Goal: Information Seeking & Learning: Learn about a topic

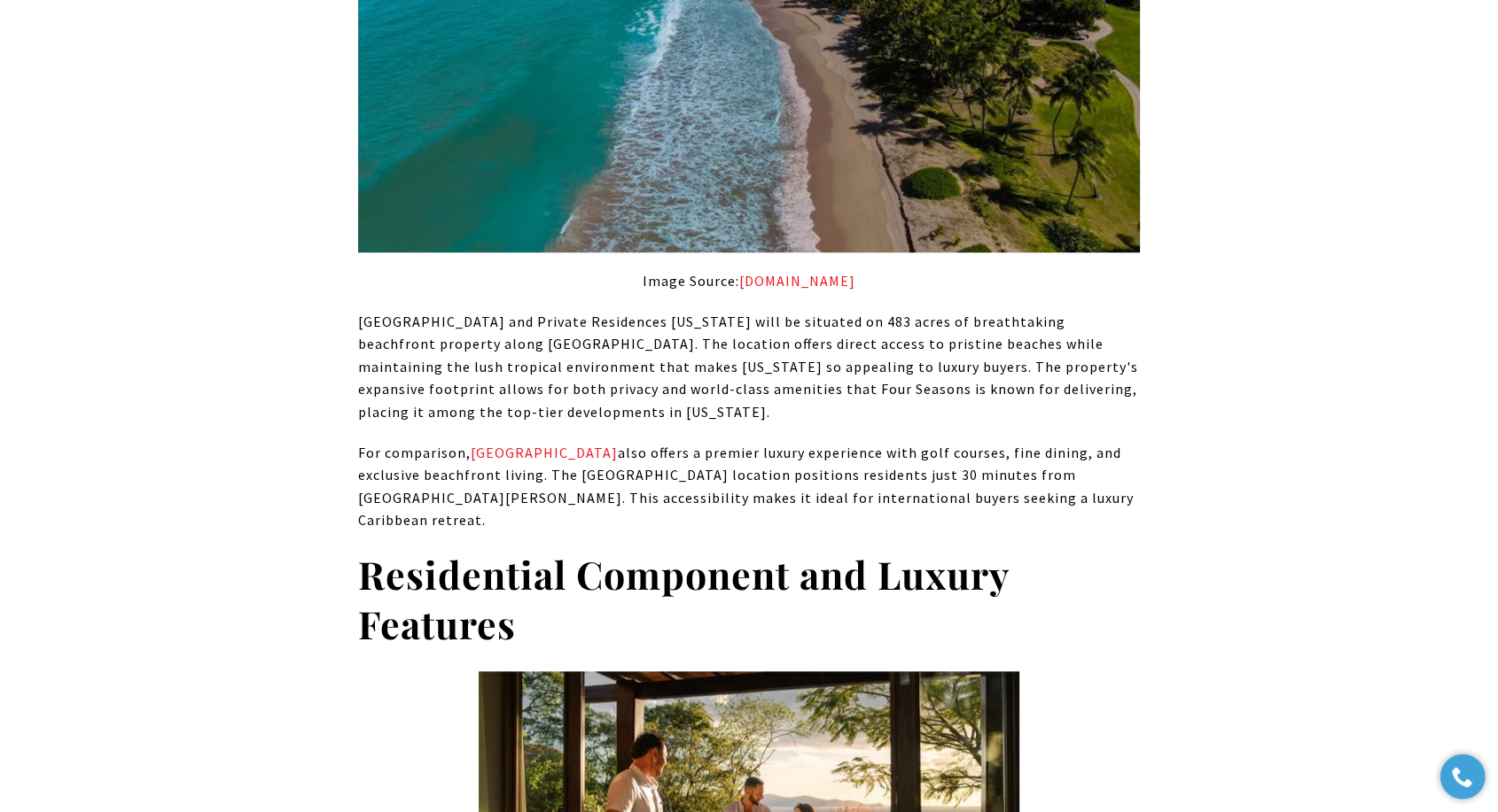
scroll to position [6340, 0]
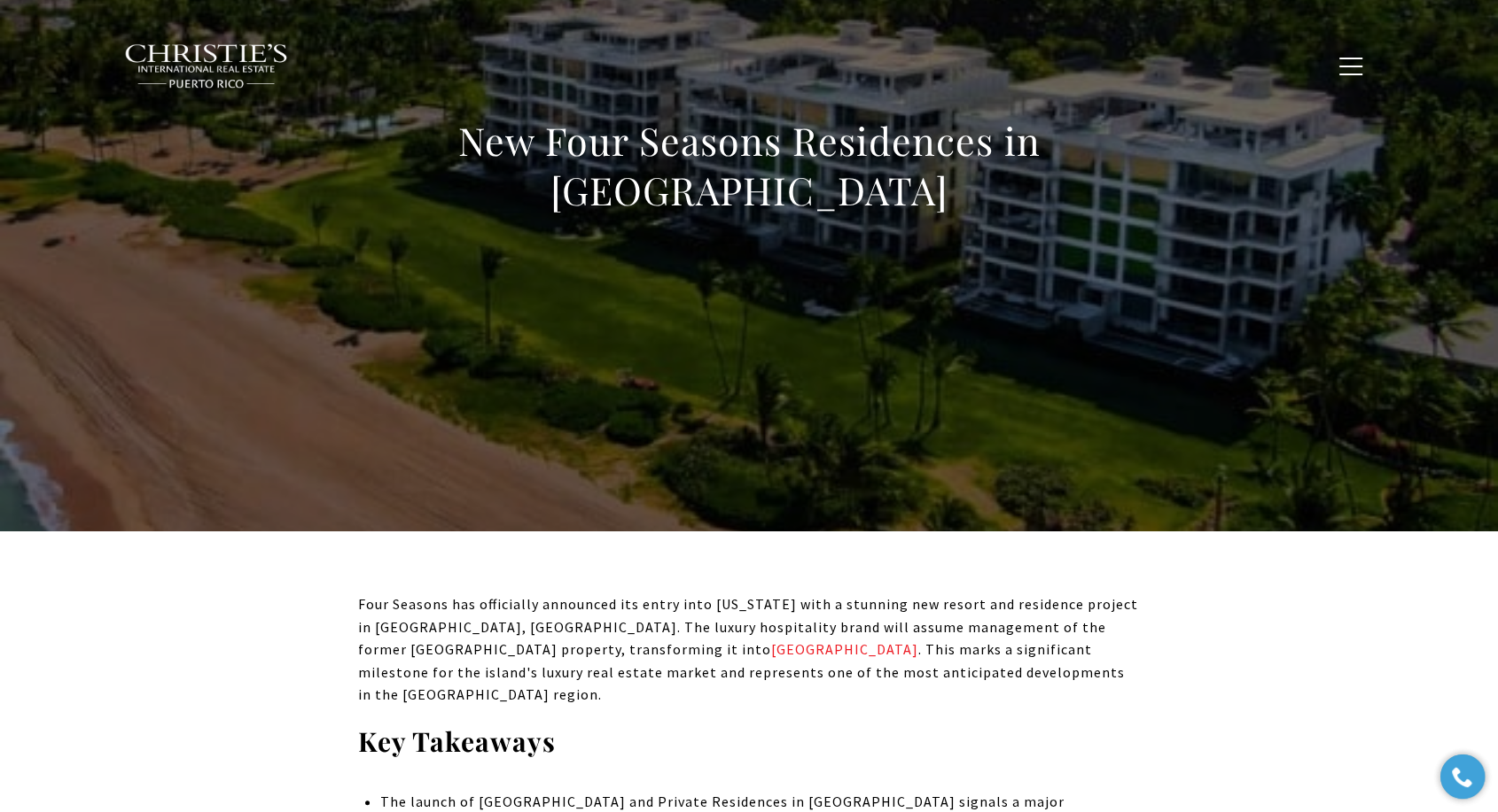
scroll to position [0, 0]
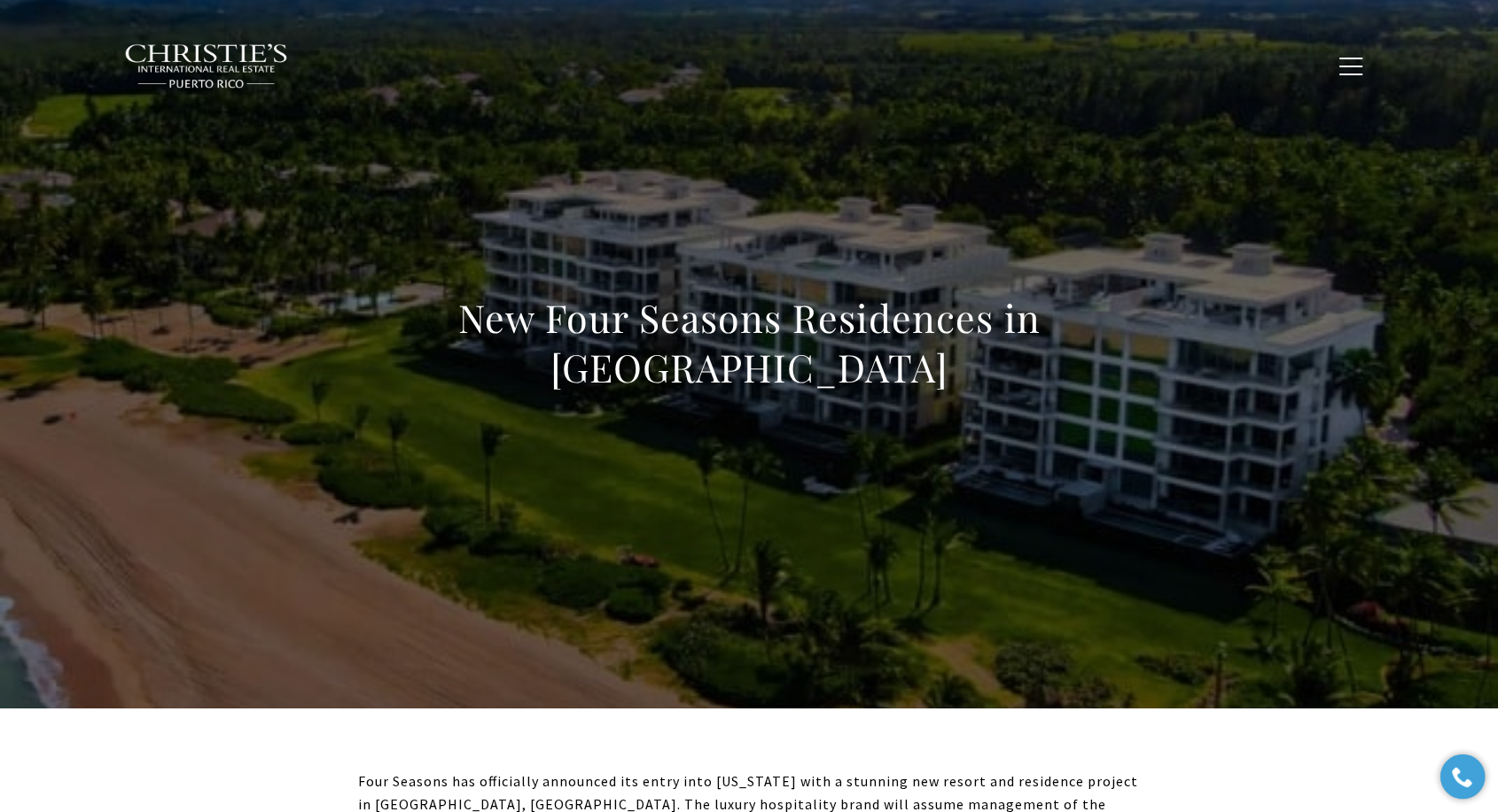
click at [588, 486] on div "New Four Seasons Residences in Dorado Beach" at bounding box center [749, 354] width 1241 height 531
click at [589, 486] on div "New Four Seasons Residences in Dorado Beach" at bounding box center [749, 354] width 1241 height 531
click at [789, 354] on h1 "New Four Seasons Residences in Dorado Beach" at bounding box center [748, 342] width 782 height 99
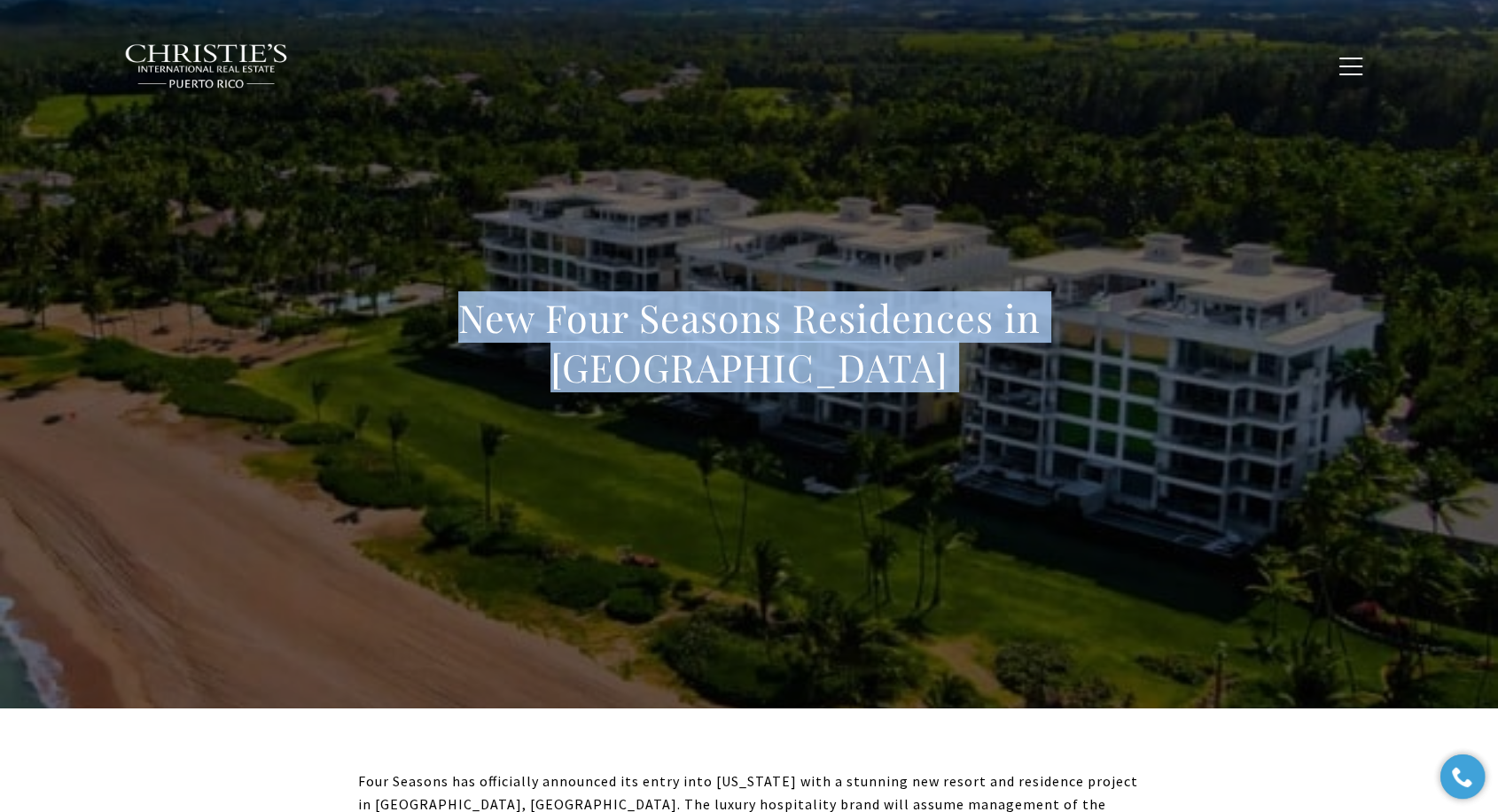
click at [789, 354] on h1 "New Four Seasons Residences in Dorado Beach" at bounding box center [748, 342] width 782 height 99
copy body "New Four Seasons Residences in Dorado Beach"
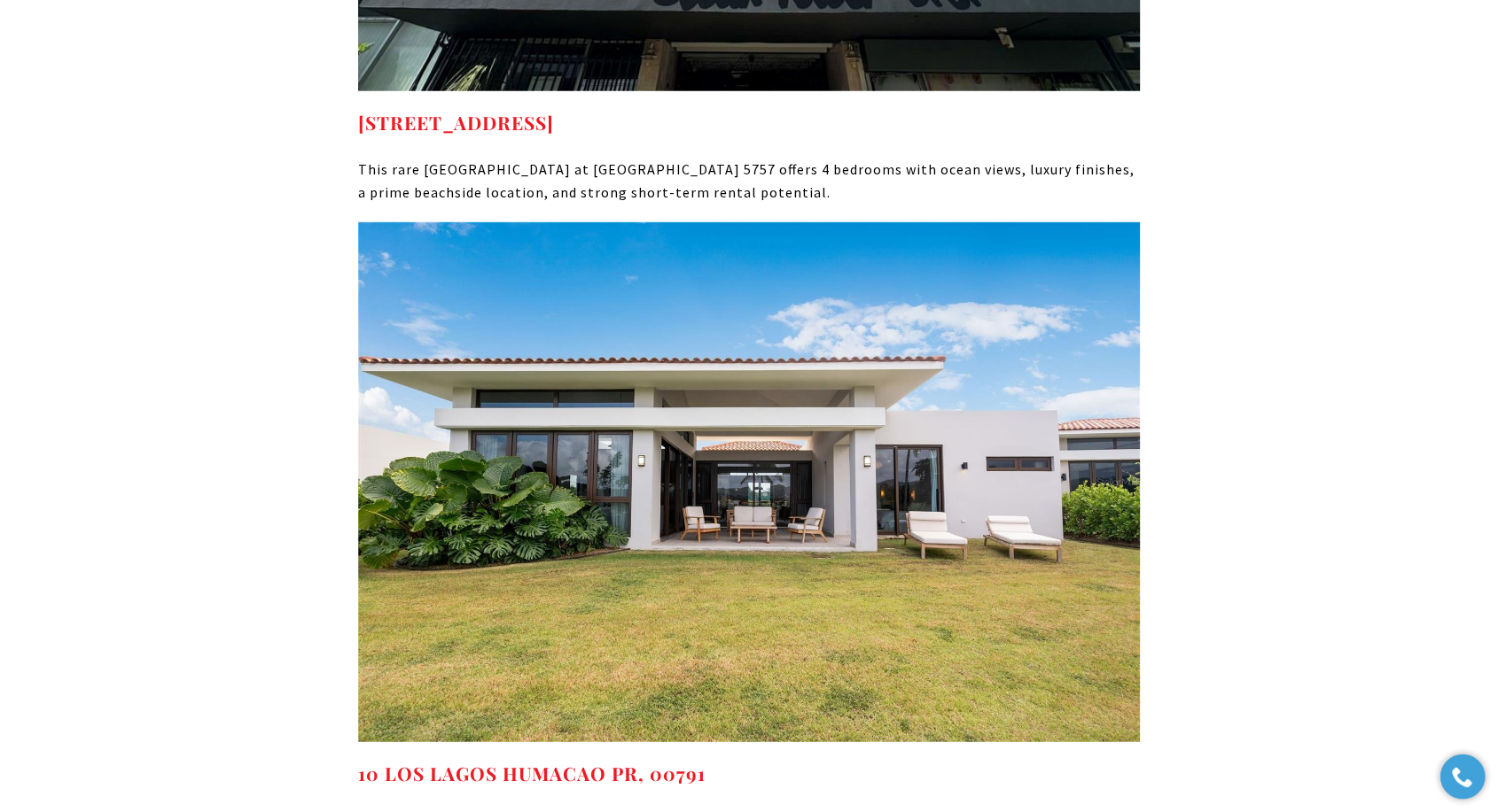
scroll to position [11587, 0]
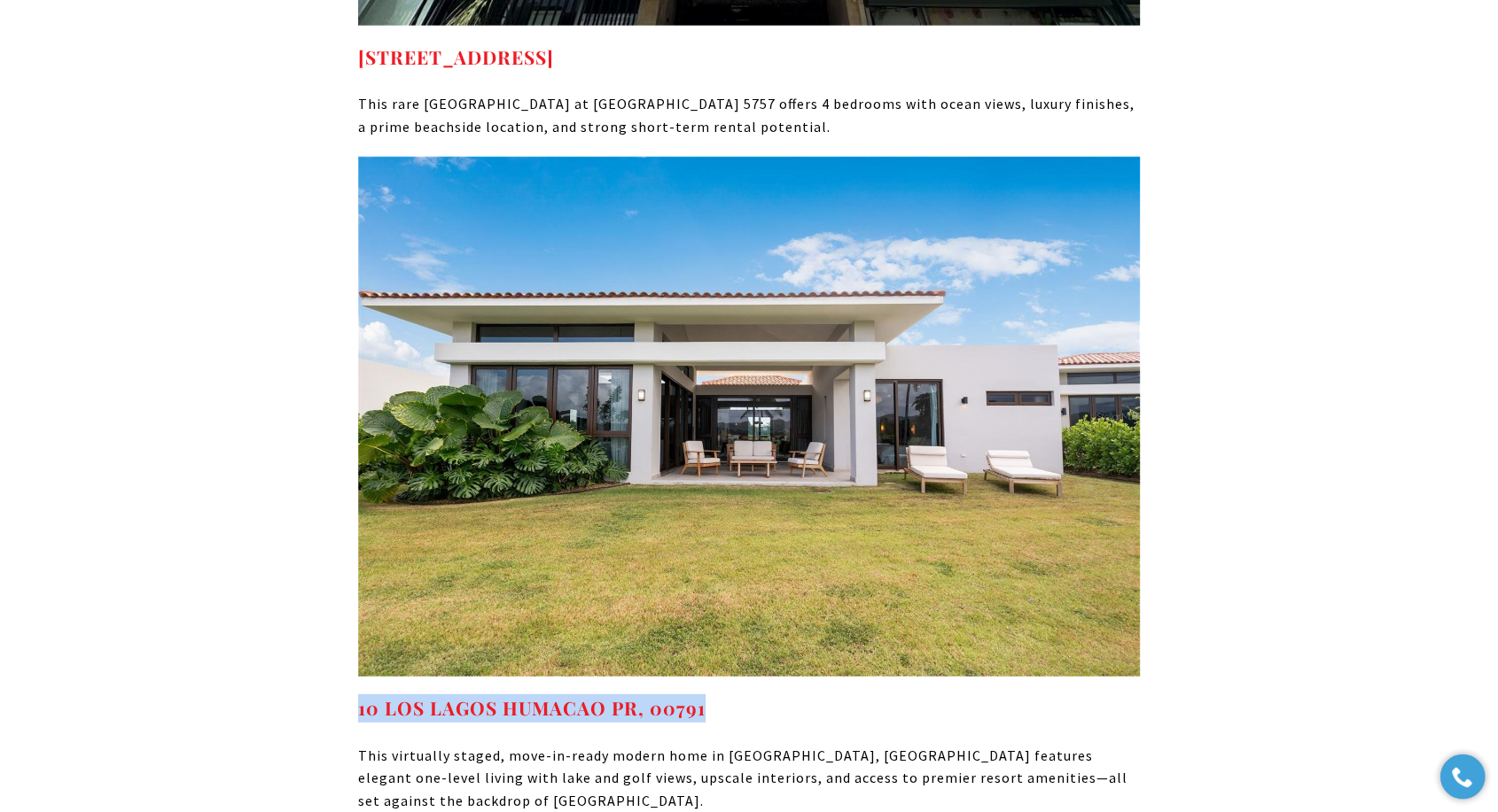
drag, startPoint x: 702, startPoint y: 571, endPoint x: 301, endPoint y: 562, distance: 401.1
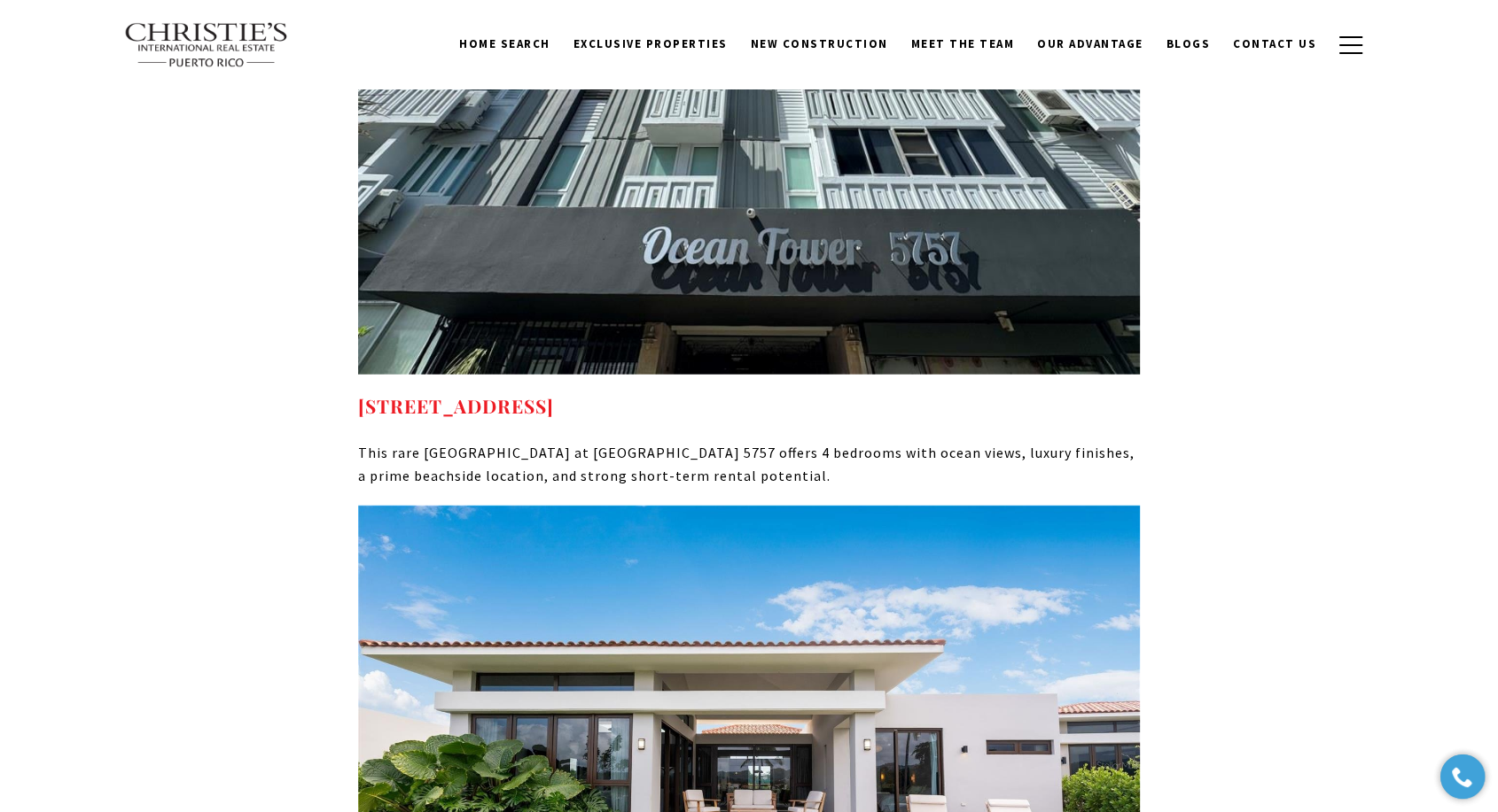
scroll to position [10996, 0]
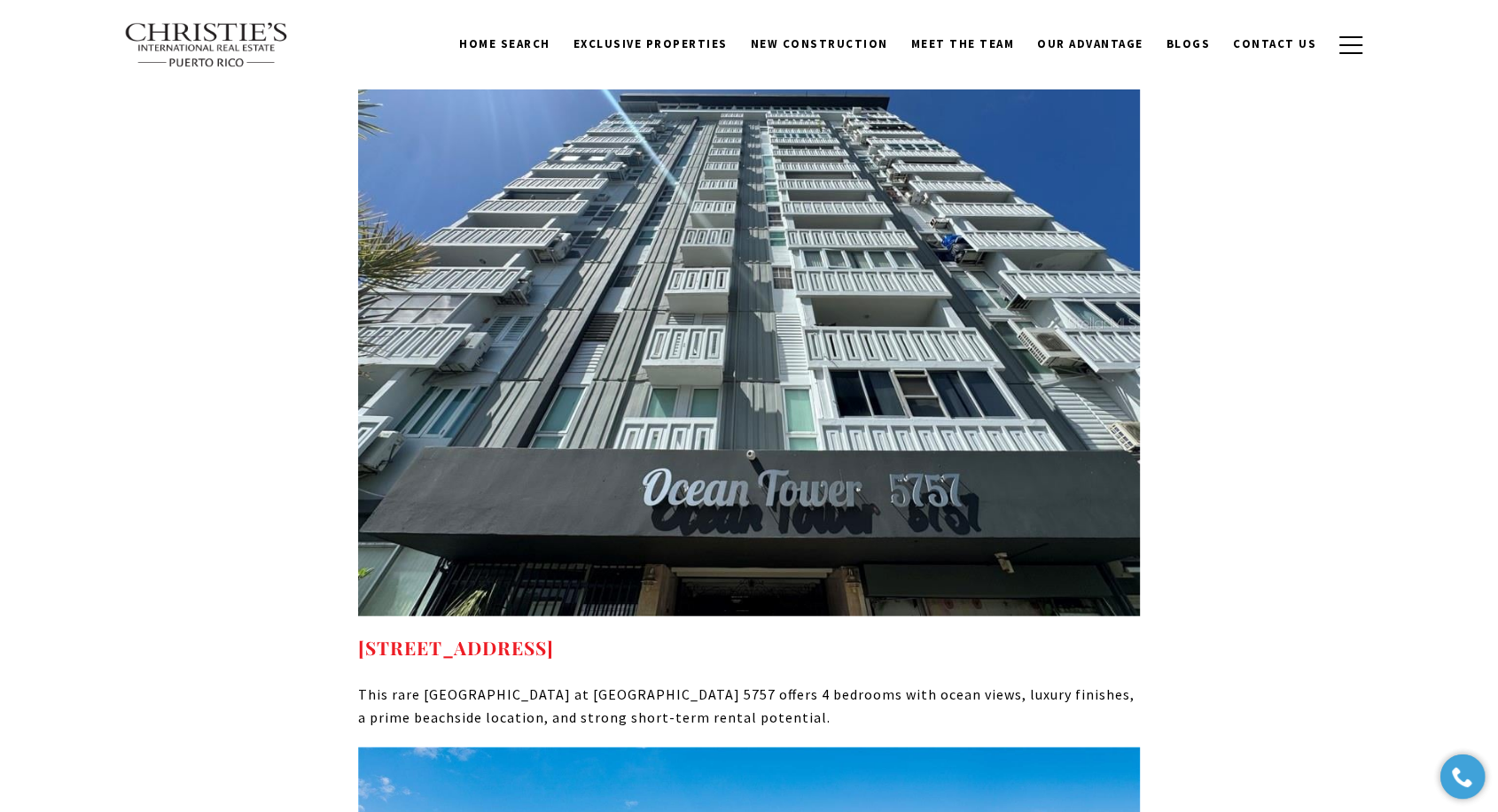
drag, startPoint x: 845, startPoint y: 519, endPoint x: 319, endPoint y: 515, distance: 526.0
copy strong "[STREET_ADDRESS]"
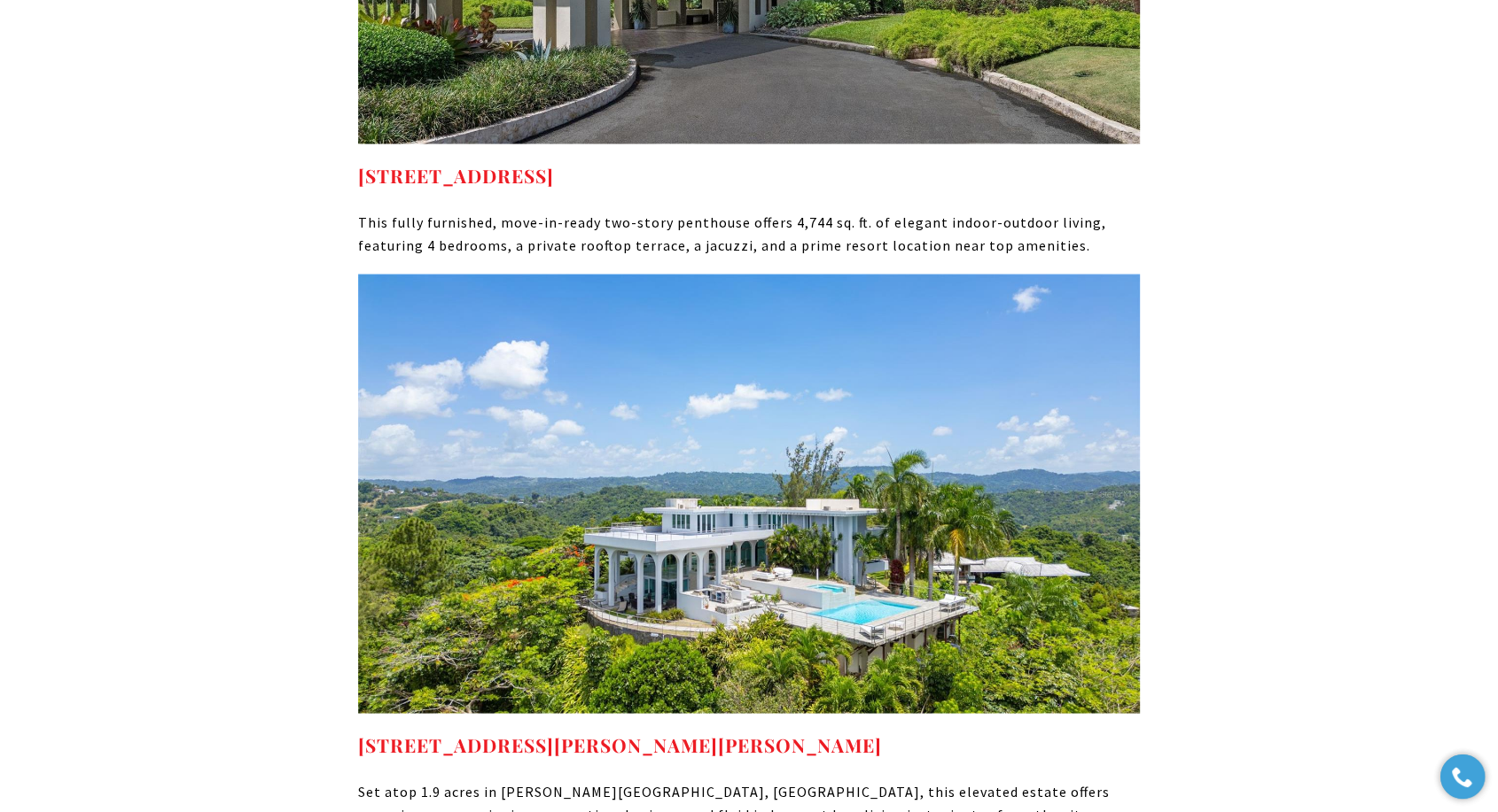
scroll to position [10208, 0]
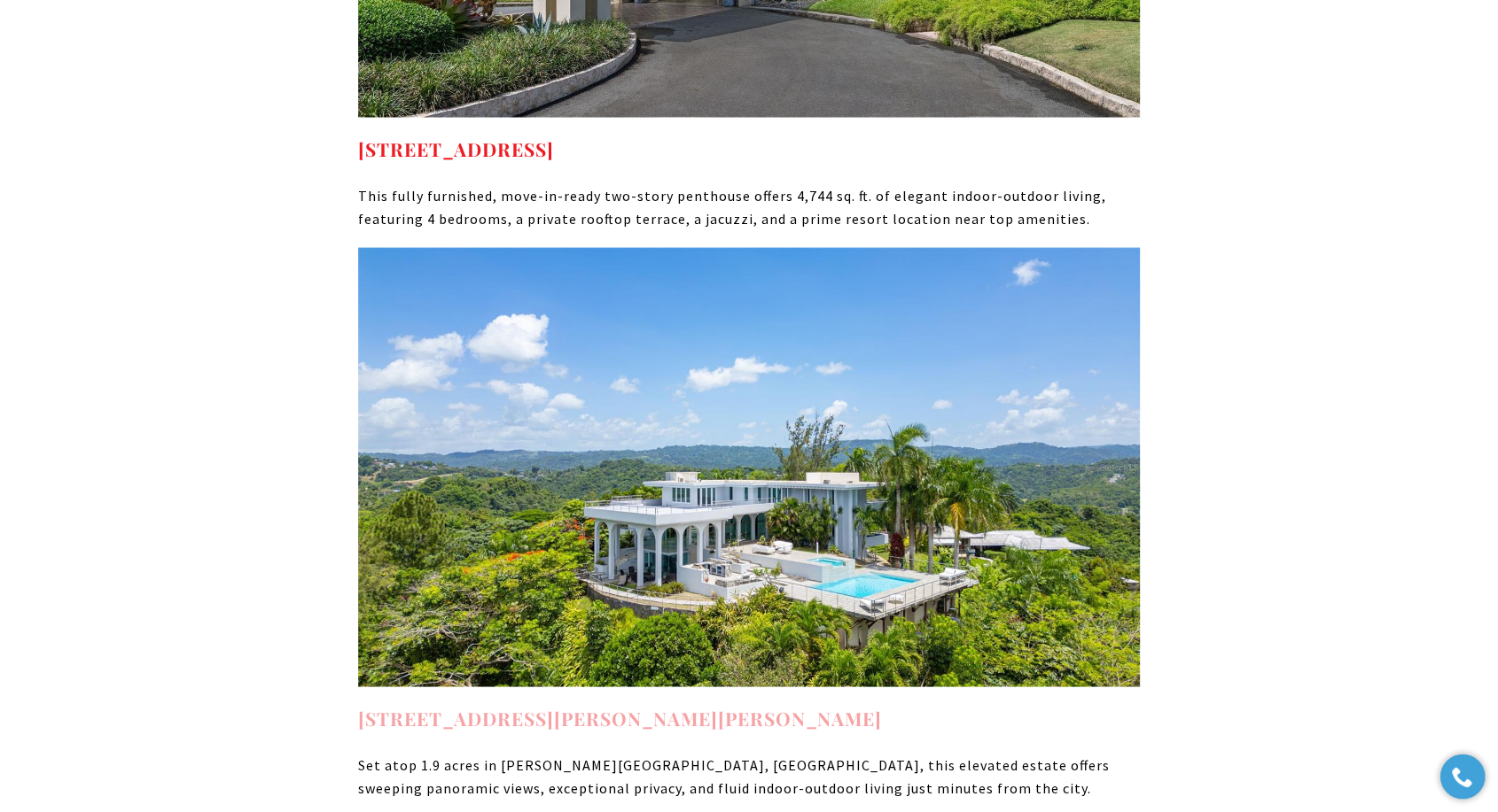
drag, startPoint x: 945, startPoint y: 586, endPoint x: 358, endPoint y: 583, distance: 587.0
click at [358, 706] on h4 "[STREET_ADDRESS][PERSON_NAME][PERSON_NAME]" at bounding box center [748, 720] width 782 height 29
copy link "[STREET_ADDRESS][PERSON_NAME][PERSON_NAME]"
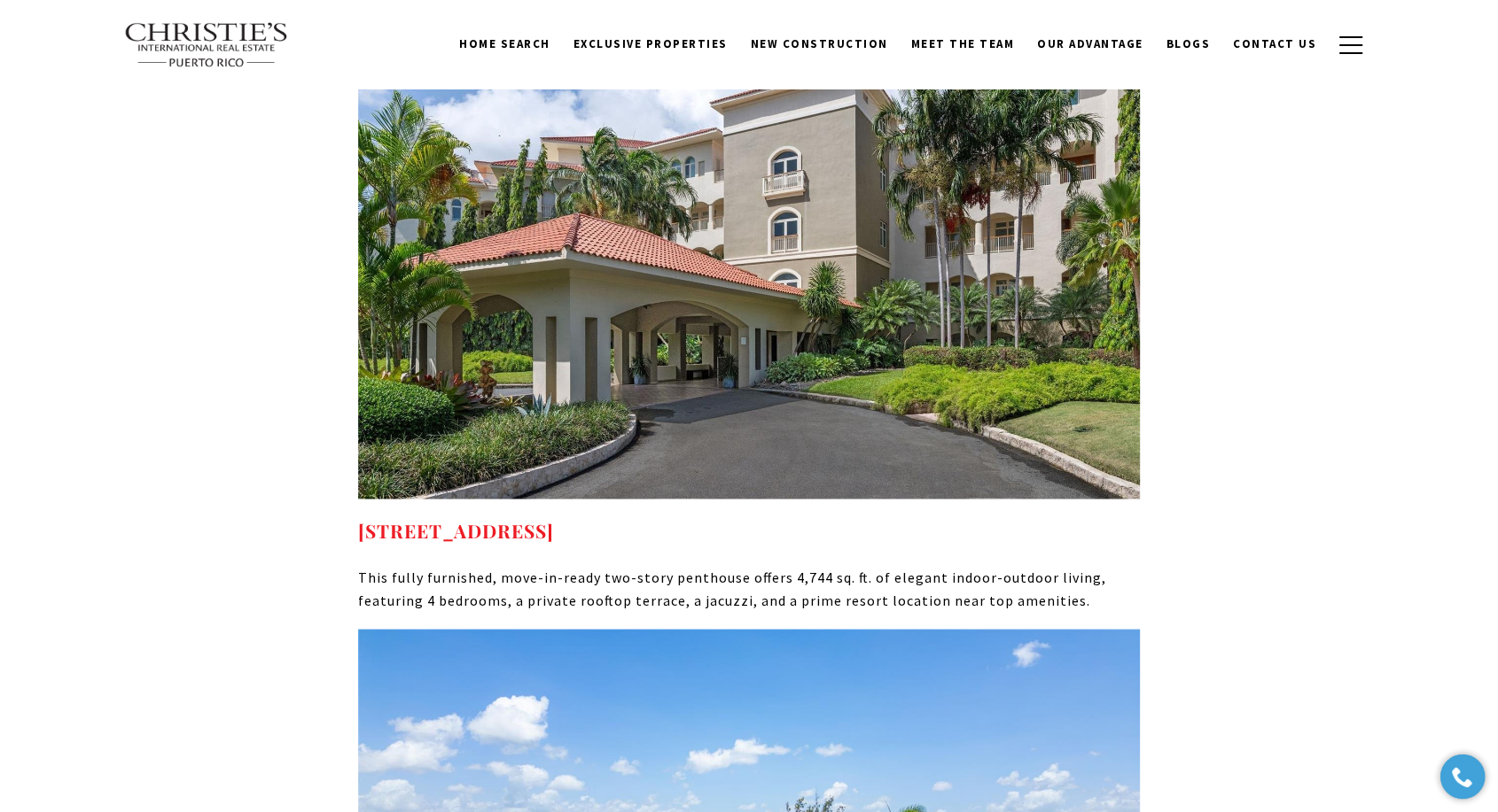
scroll to position [9815, 0]
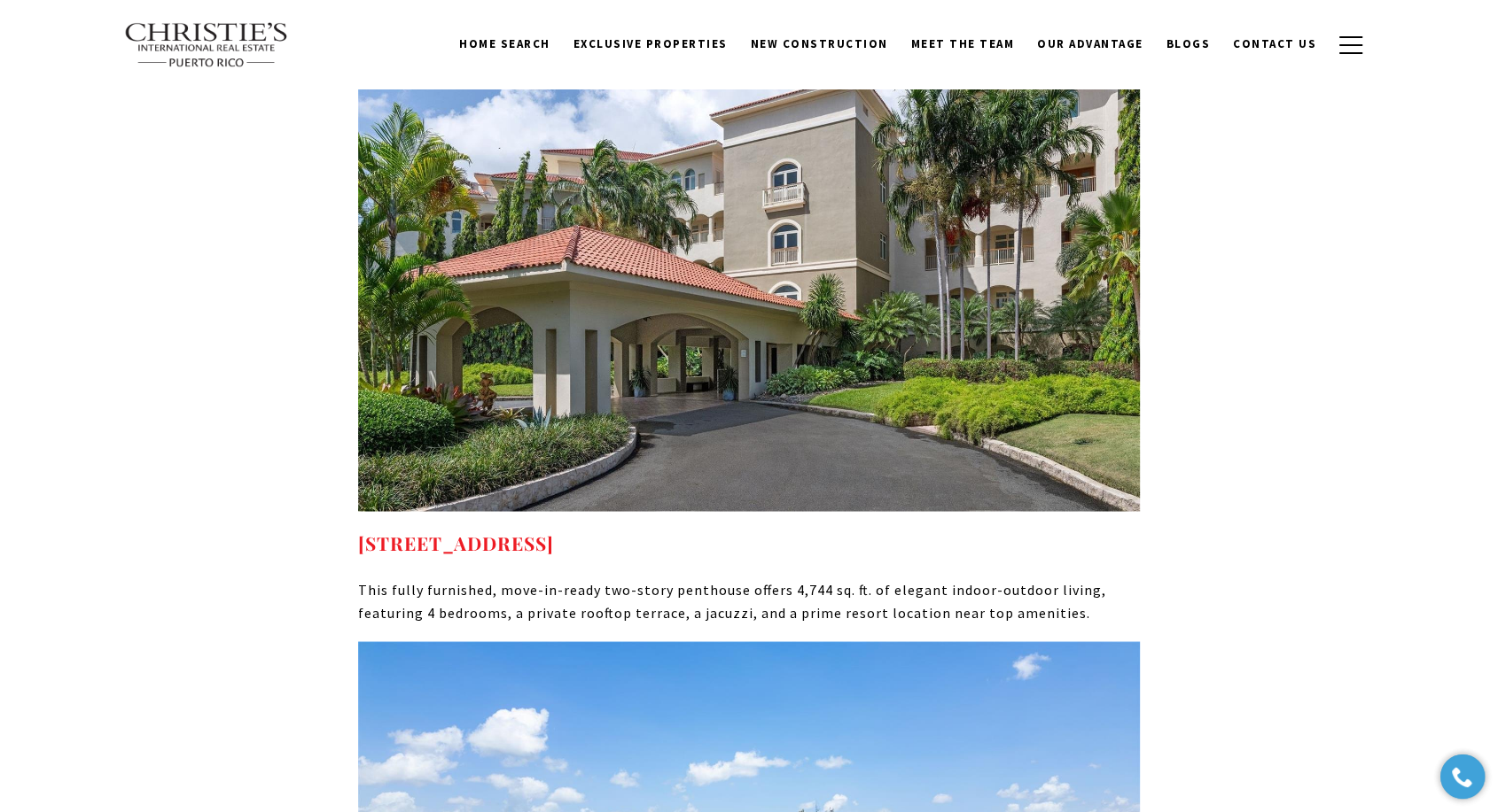
drag, startPoint x: 840, startPoint y: 403, endPoint x: 261, endPoint y: 391, distance: 579.1
copy strong "[STREET_ADDRESS]"
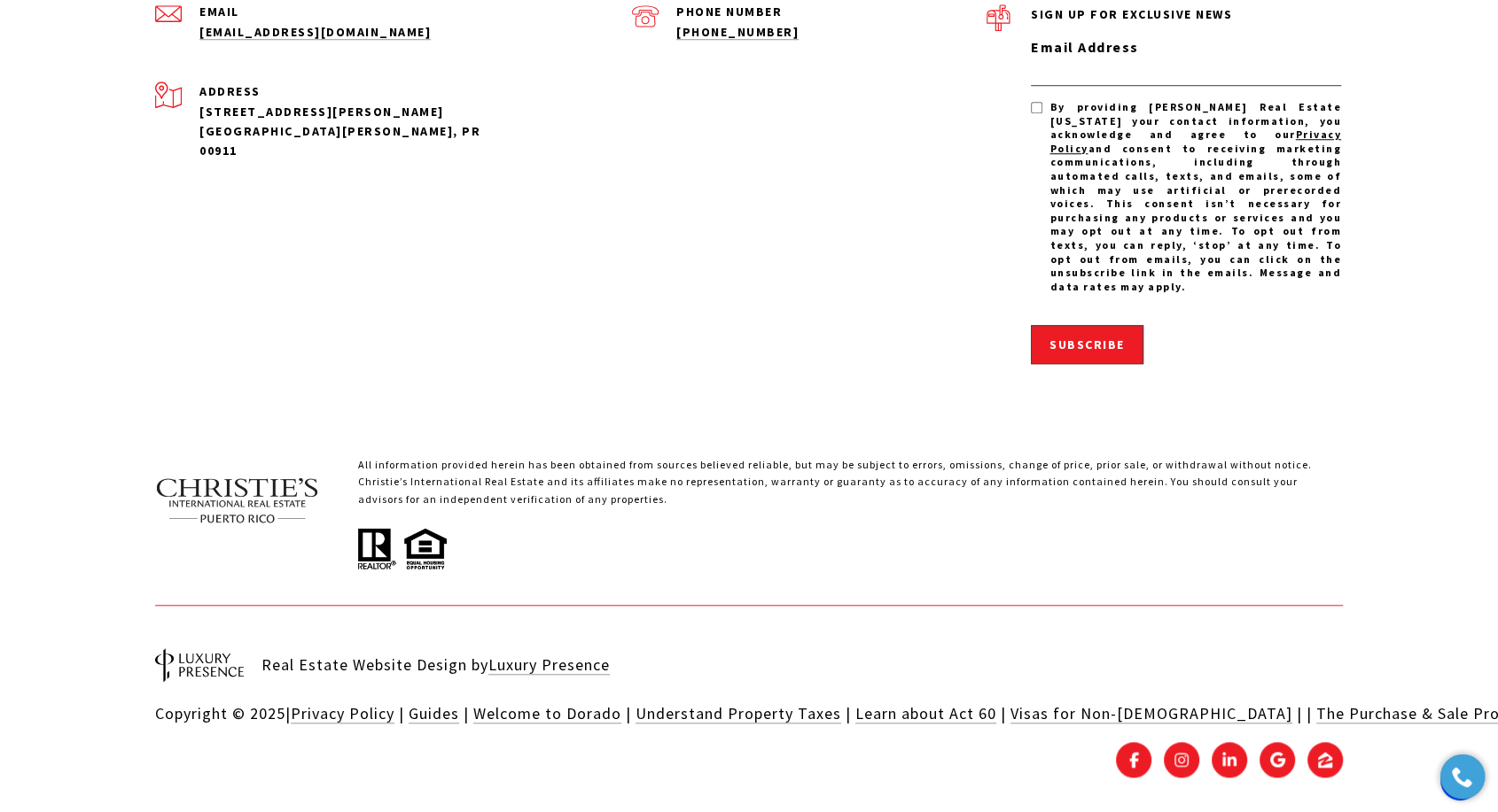
scroll to position [1471, 0]
